Goal: Navigation & Orientation: Find specific page/section

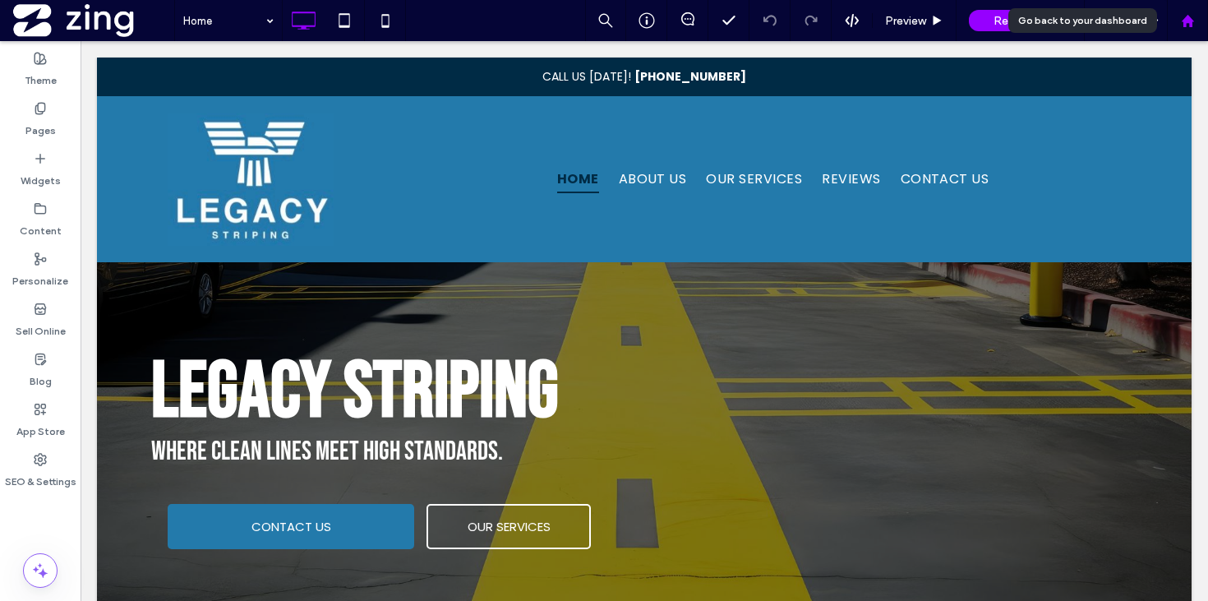
click at [1180, 23] on div at bounding box center [1187, 21] width 39 height 14
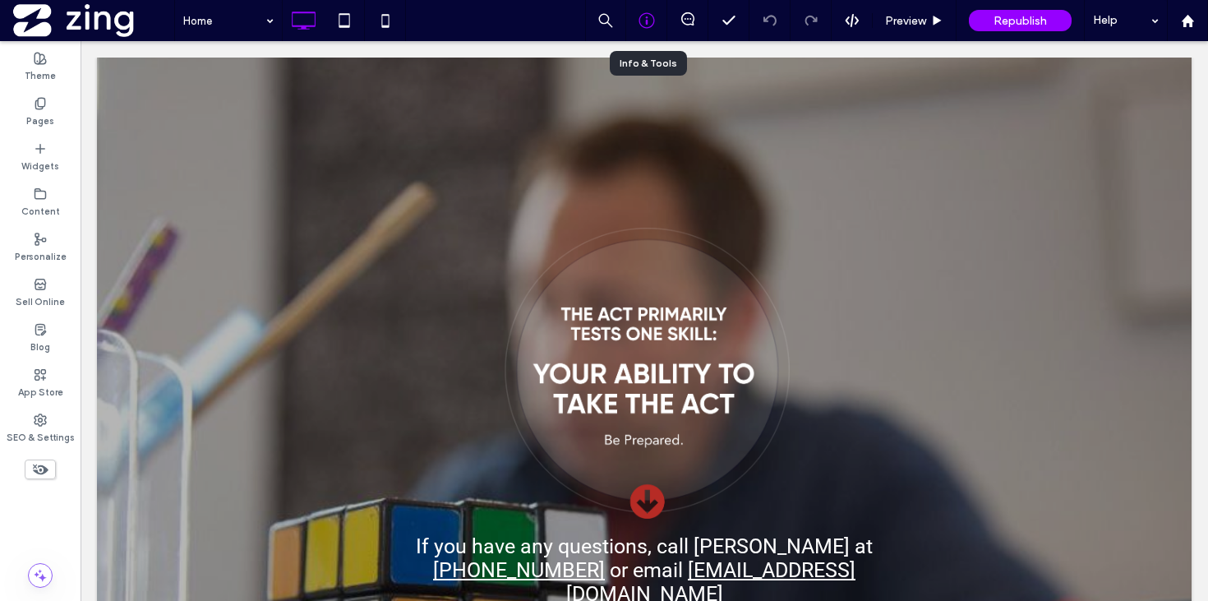
click at [642, 24] on icon at bounding box center [647, 20] width 16 height 16
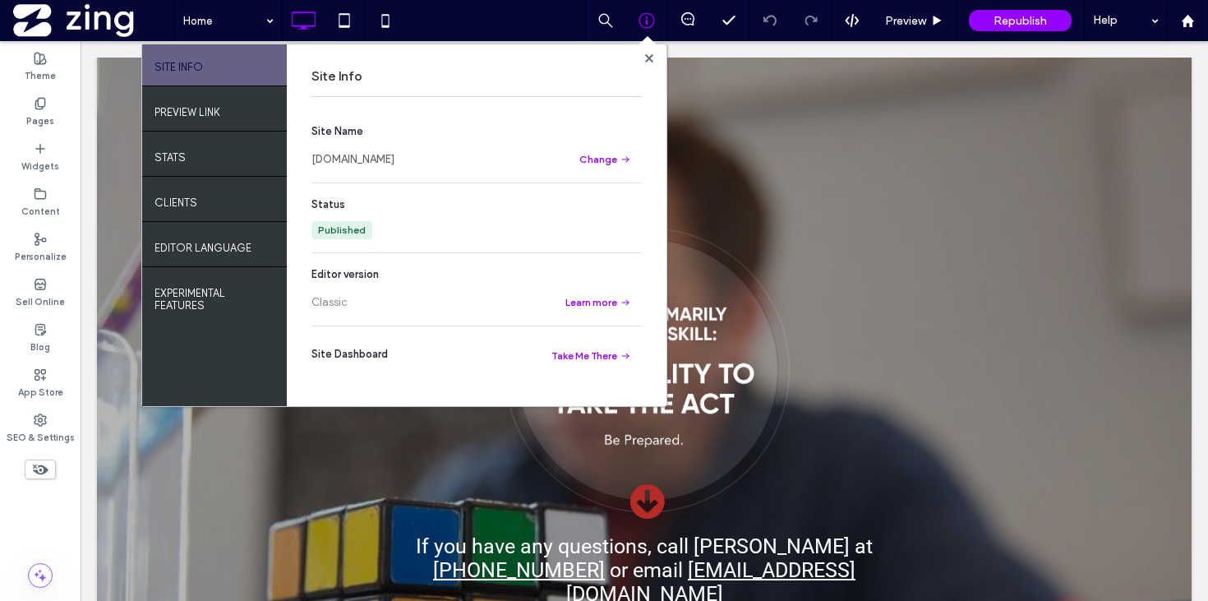
click at [395, 159] on link "www.effectiveeducators.net" at bounding box center [353, 159] width 83 height 16
click at [1194, 23] on icon at bounding box center [1188, 21] width 14 height 14
